Goal: Information Seeking & Learning: Check status

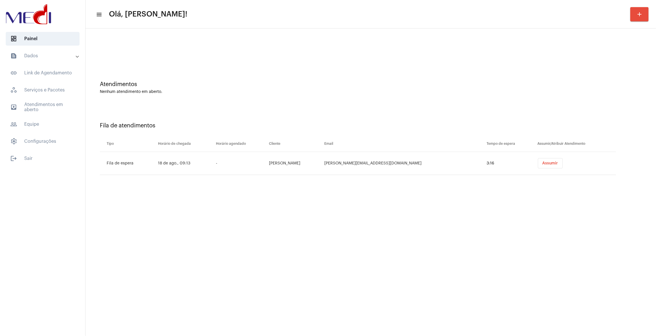
click at [58, 54] on mat-panel-title "text_snippet_outlined Dados" at bounding box center [43, 56] width 66 height 7
click at [43, 92] on span "history_outlined Histórico" at bounding box center [42, 97] width 60 height 14
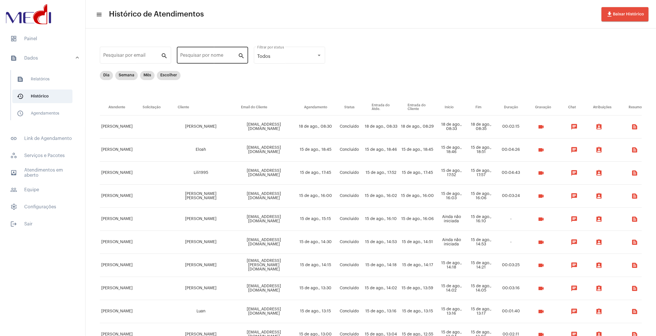
click at [194, 58] on input "Pesquisar por nome" at bounding box center [209, 56] width 58 height 5
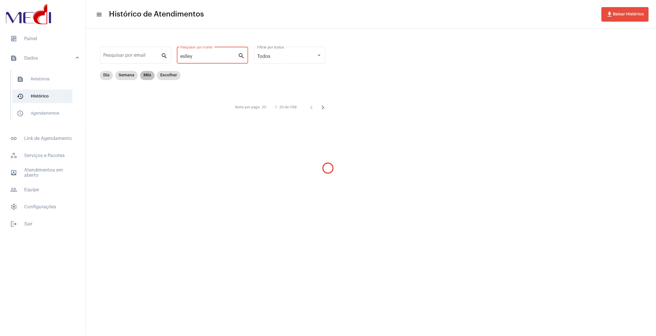
type input "eslley"
click at [150, 77] on mat-chip "Mês" at bounding box center [147, 75] width 15 height 9
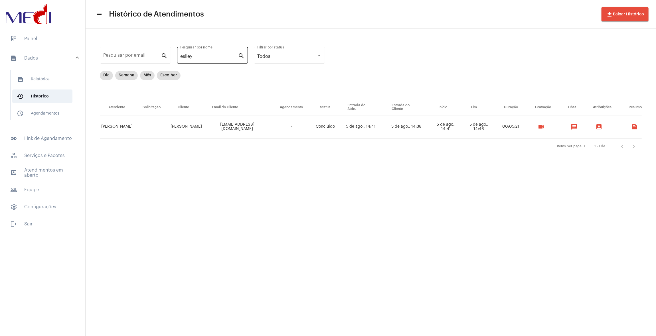
click at [211, 53] on div "eslley Pesquisar por nome" at bounding box center [209, 55] width 58 height 18
click at [538, 126] on mat-icon "videocam" at bounding box center [541, 127] width 7 height 7
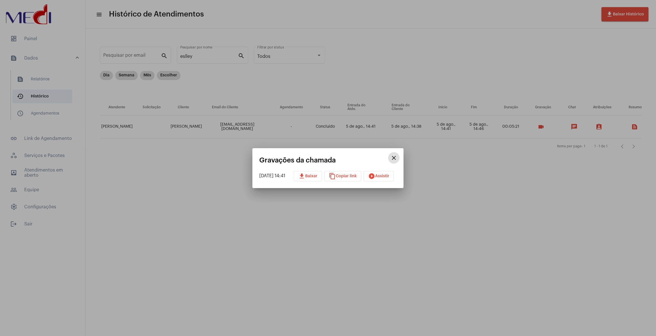
click at [383, 176] on span "play_circle_filled Assistir" at bounding box center [378, 176] width 21 height 4
